Goal: Connect with others: Establish contact or relationships with other users

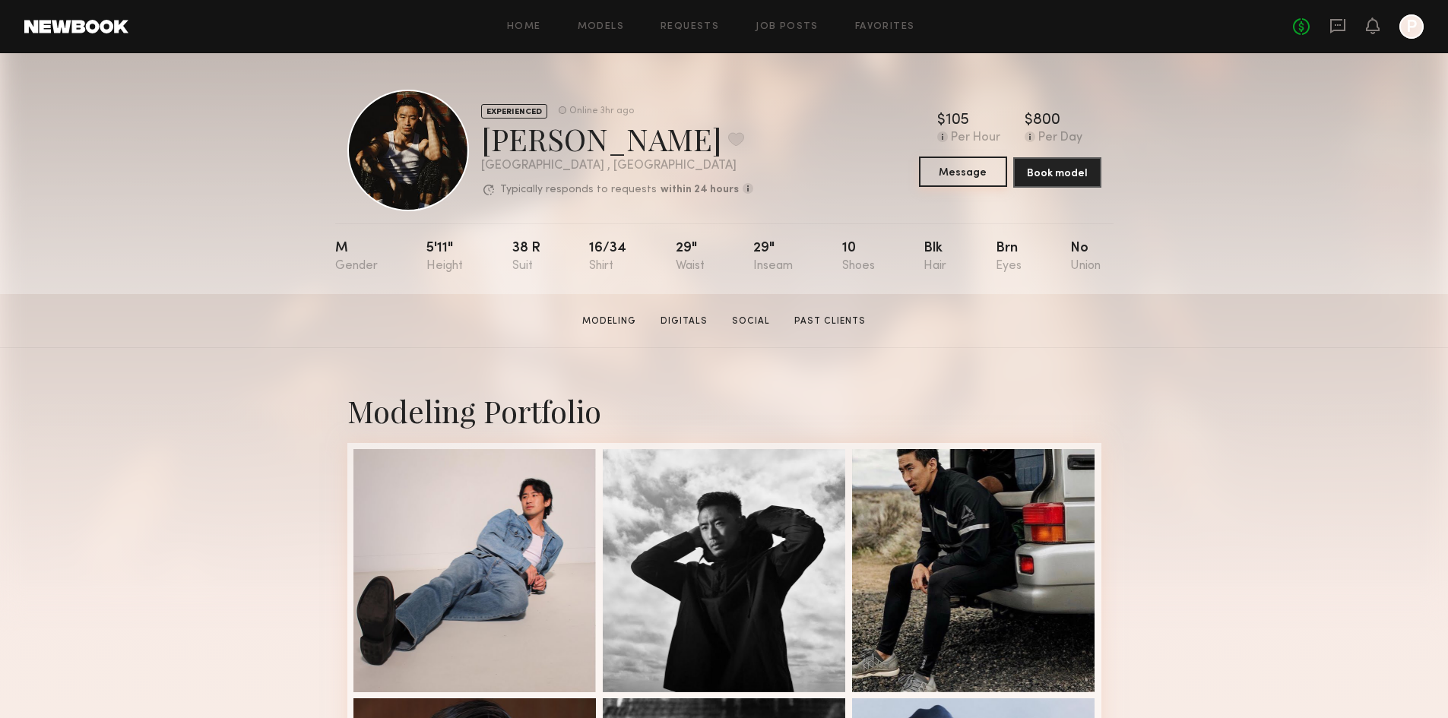
click at [985, 185] on button "Message" at bounding box center [963, 172] width 88 height 30
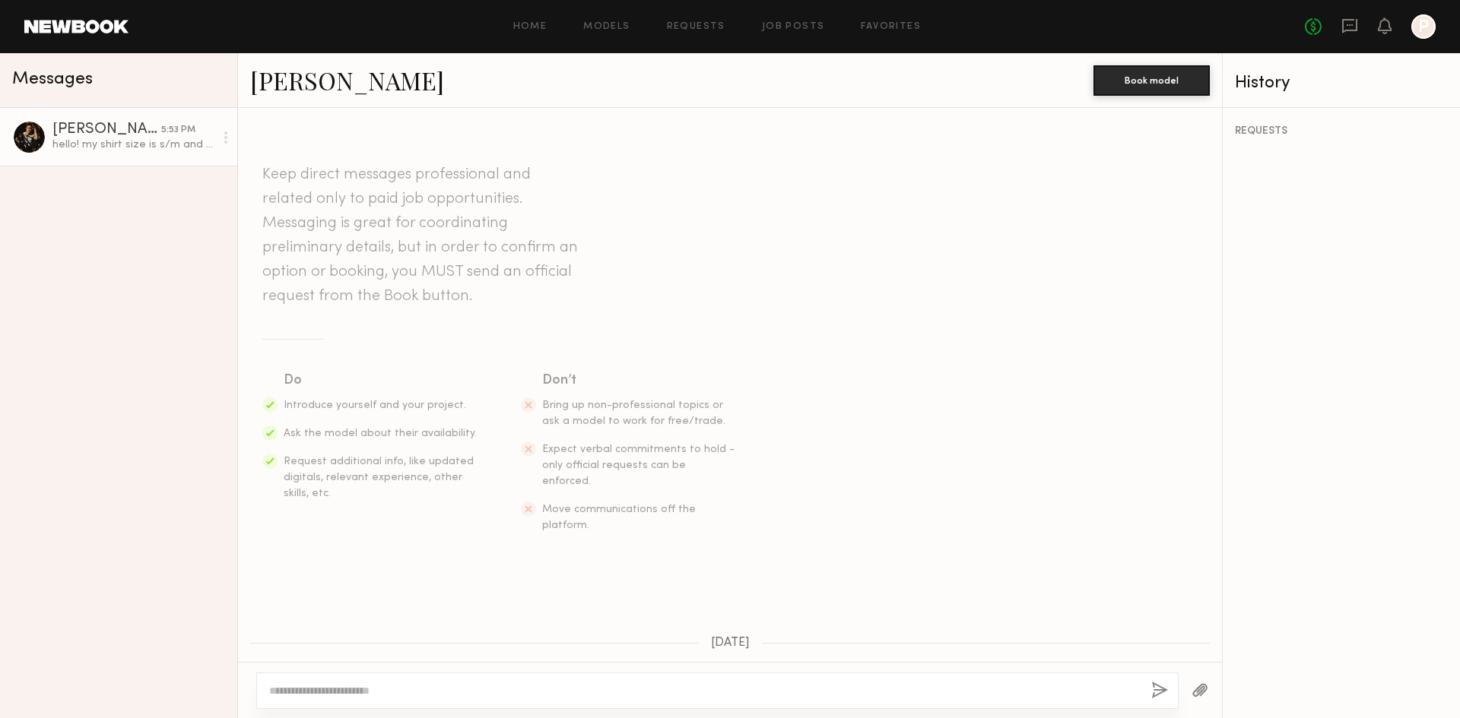
scroll to position [287, 0]
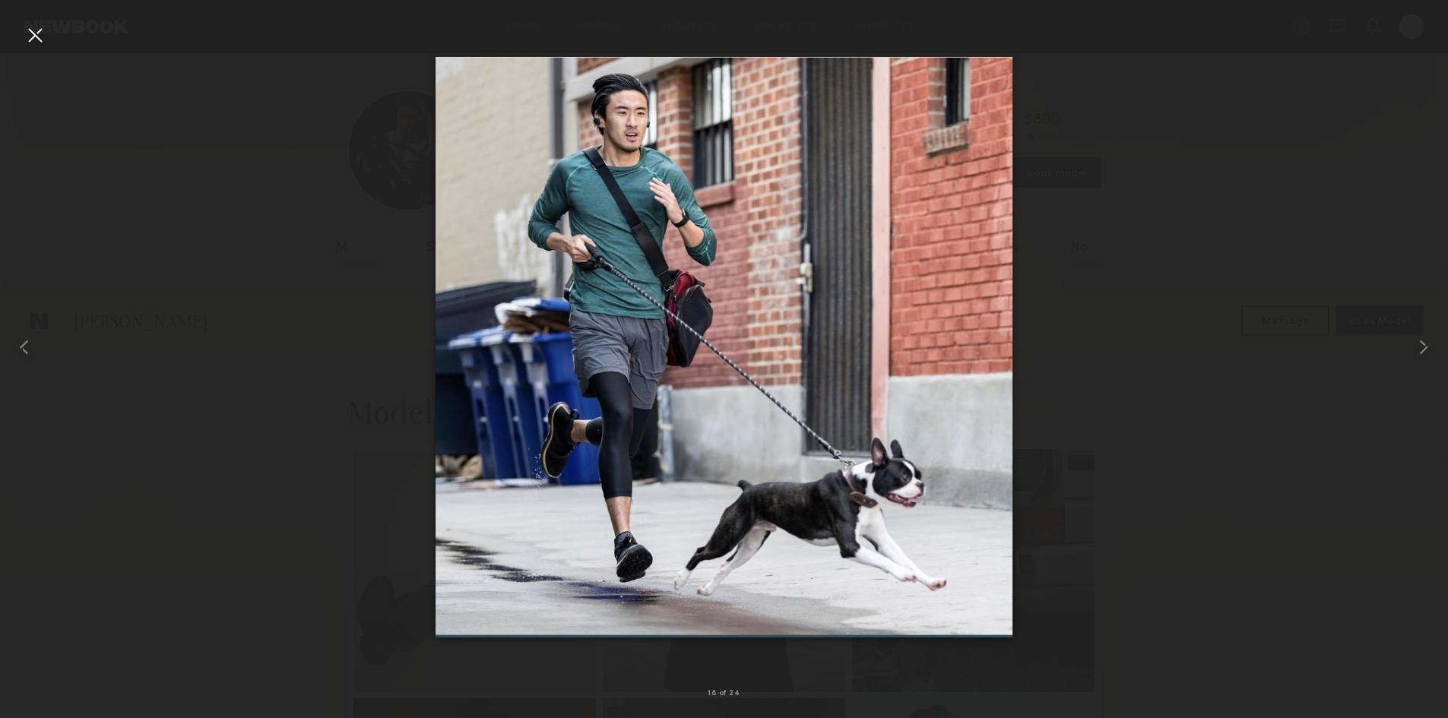
scroll to position [304, 0]
